Goal: Navigation & Orientation: Find specific page/section

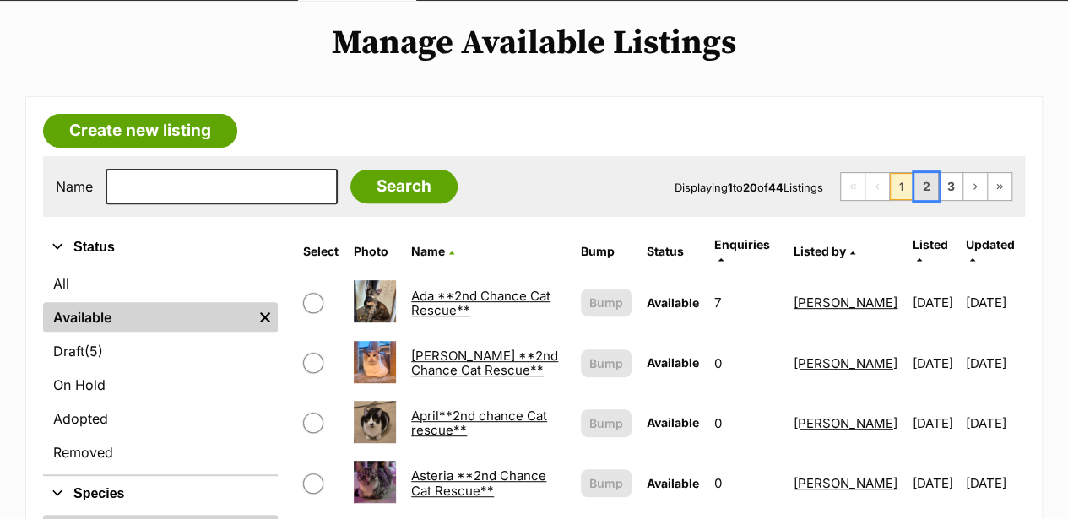
click at [926, 173] on link "2" at bounding box center [927, 186] width 24 height 27
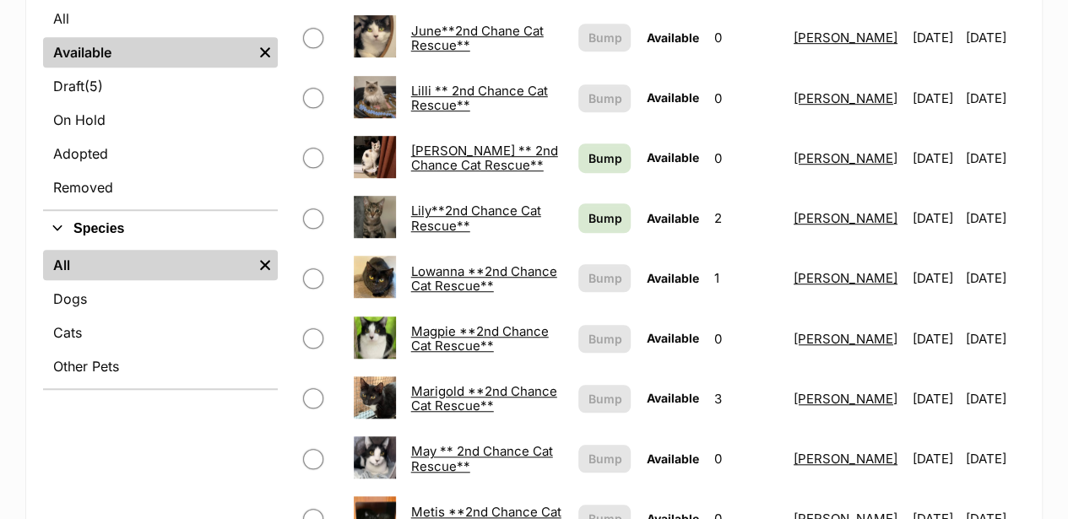
scroll to position [507, 0]
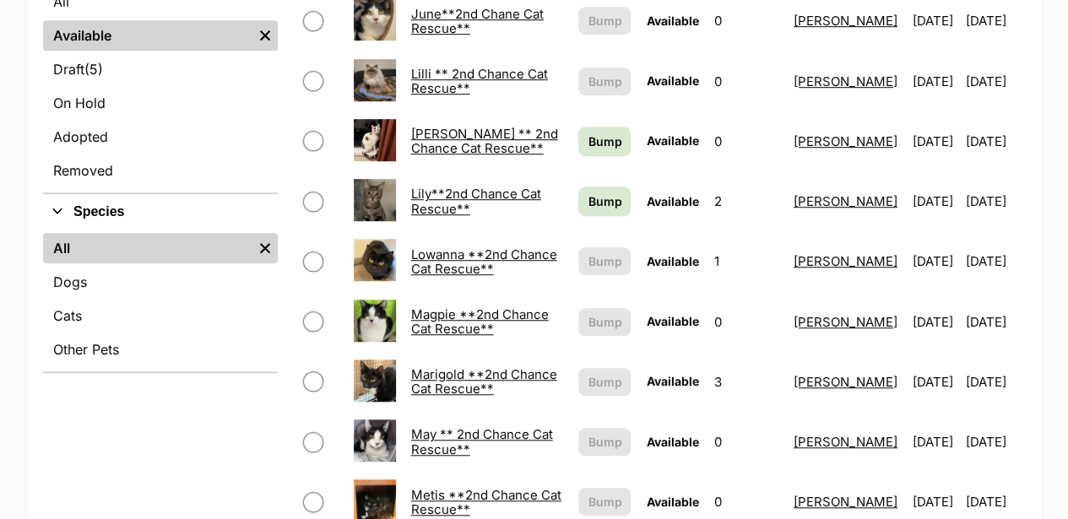
click at [445, 66] on link "Lilli ** 2nd Chance Cat Rescue**" at bounding box center [479, 81] width 137 height 30
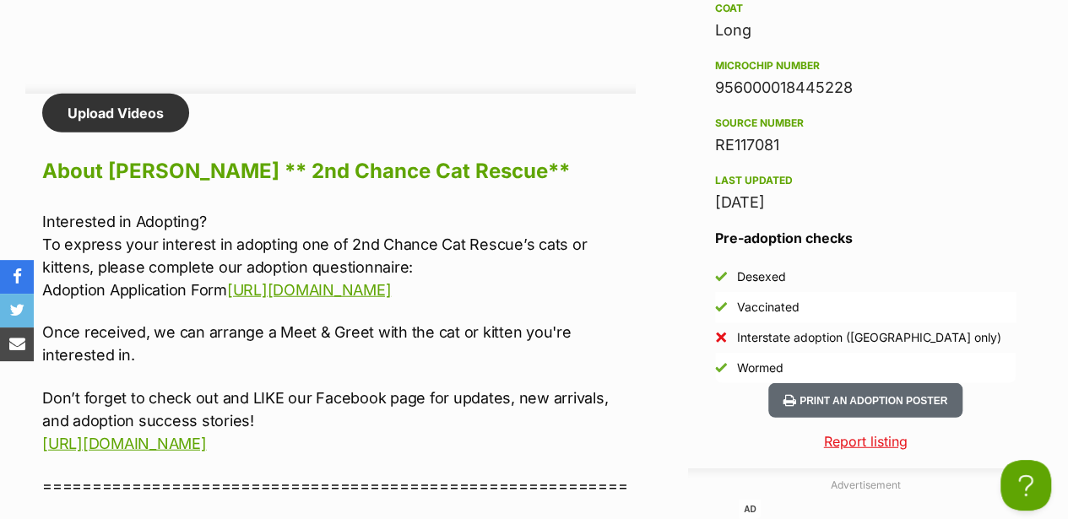
scroll to position [1905, 0]
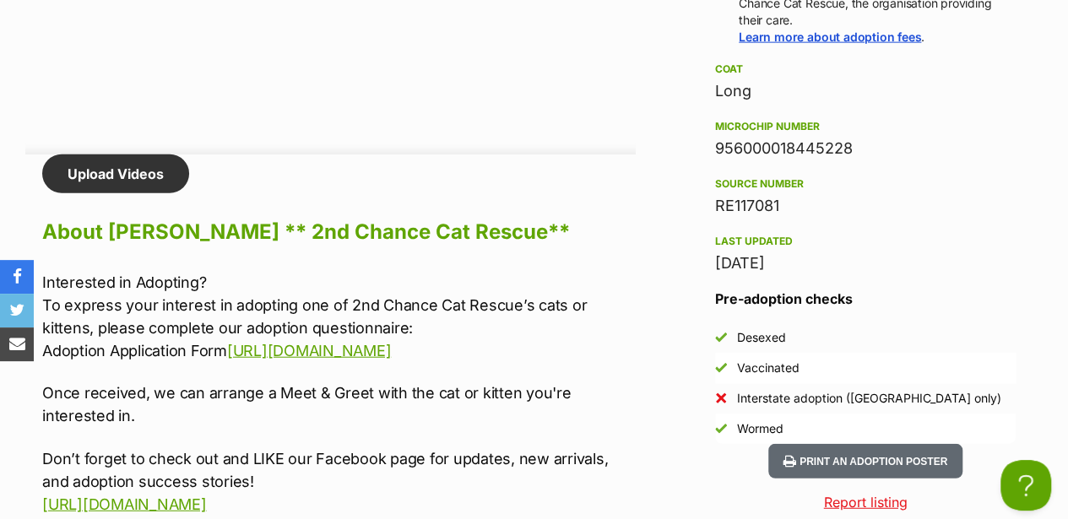
drag, startPoint x: 794, startPoint y: 174, endPoint x: 708, endPoint y: 98, distance: 114.9
click at [708, 98] on aside "Rescue group 2nd Chance Cat Rescue PetRescue ID 1138034 Location Cranbourne, VI…" at bounding box center [865, 75] width 355 height 738
copy div "Microchip number 956000018445228 Source number RE117081"
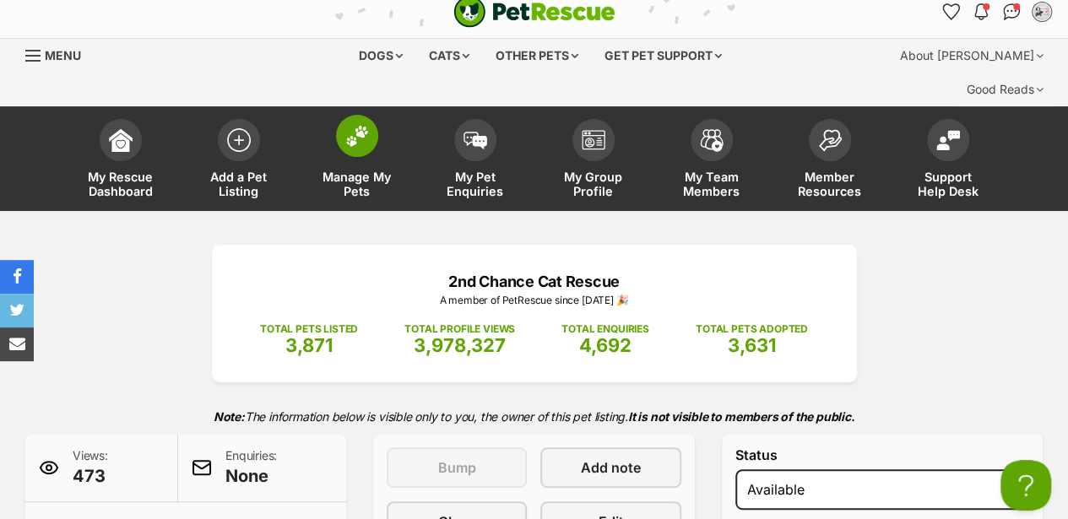
scroll to position [0, 0]
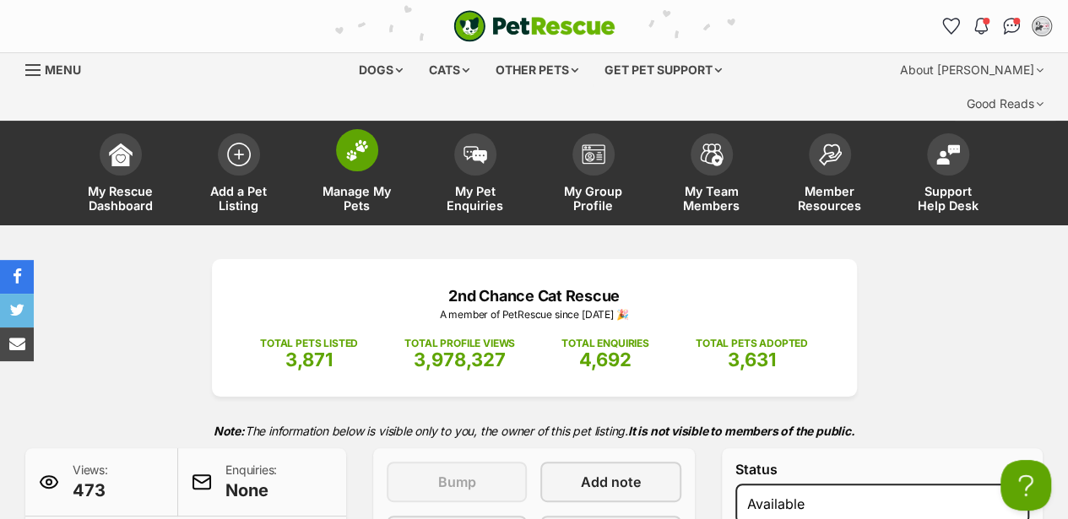
click at [365, 139] on img at bounding box center [357, 150] width 24 height 22
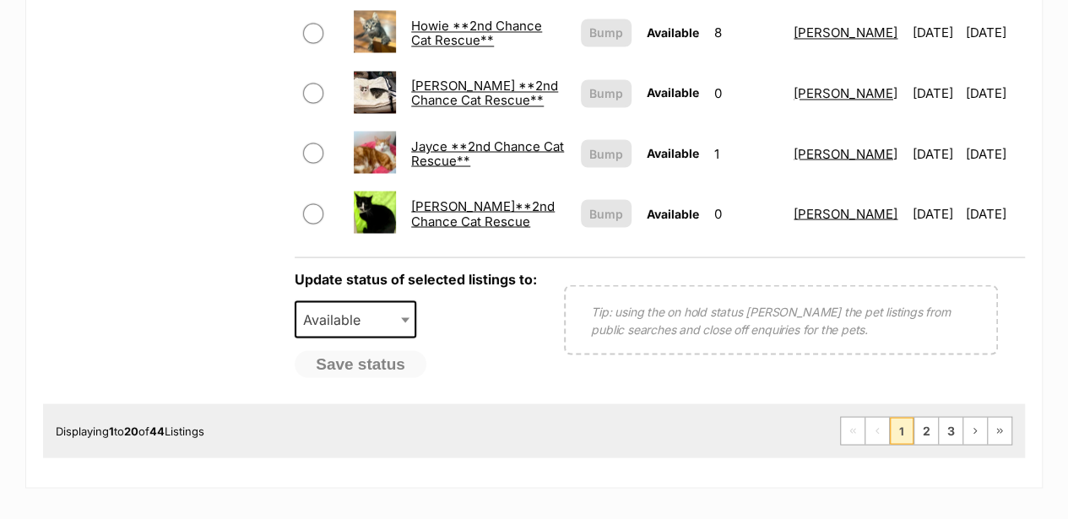
scroll to position [1464, 0]
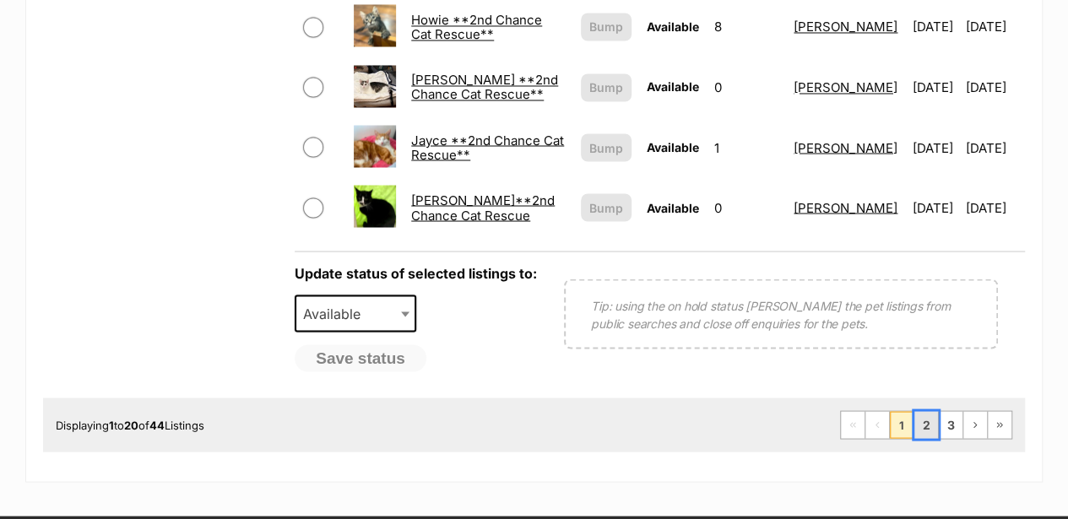
click at [931, 411] on link "2" at bounding box center [927, 424] width 24 height 27
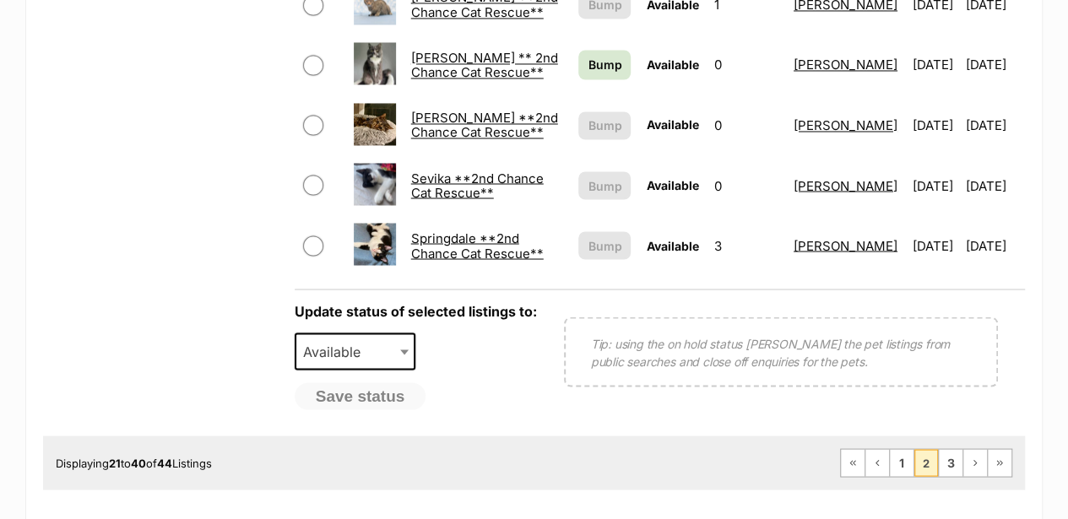
scroll to position [1576, 0]
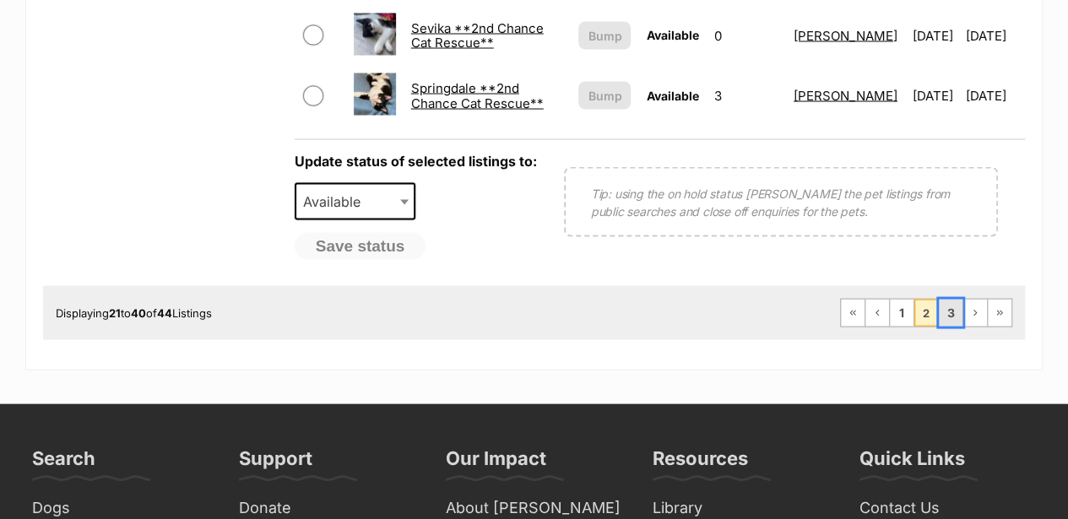
click at [959, 299] on link "3" at bounding box center [951, 312] width 24 height 27
